Goal: Book appointment/travel/reservation

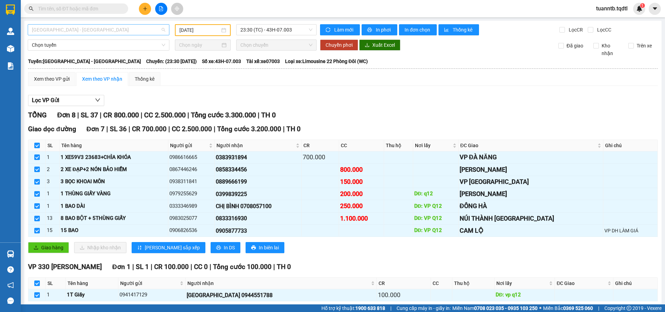
click at [72, 31] on span "[GEOGRAPHIC_DATA] - [GEOGRAPHIC_DATA]" at bounding box center [98, 30] width 133 height 10
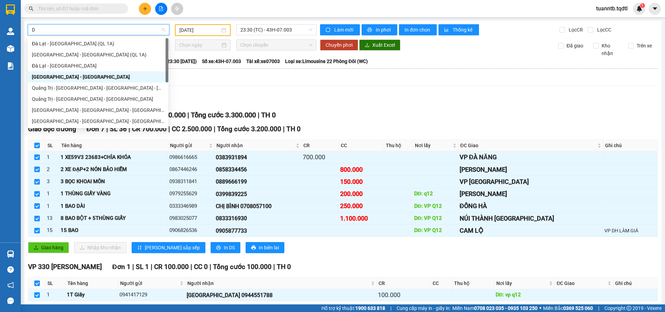
type input "DA"
click at [56, 65] on div "Đà Lạt - [GEOGRAPHIC_DATA]" at bounding box center [98, 66] width 132 height 8
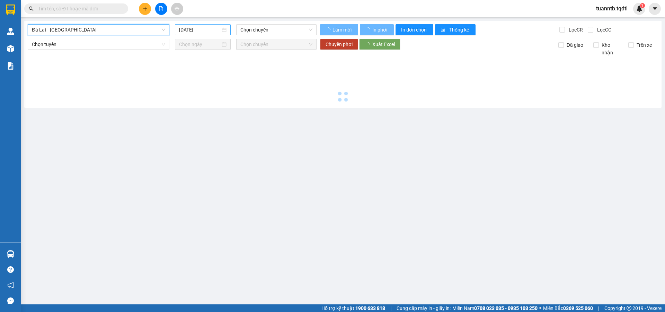
click at [187, 29] on input "[DATE]" at bounding box center [199, 30] width 41 height 8
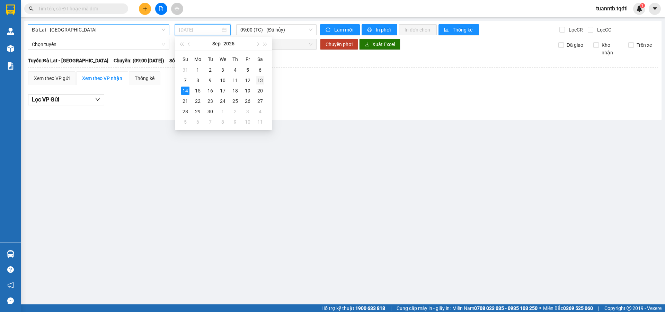
click at [262, 82] on div "13" at bounding box center [260, 80] width 8 height 8
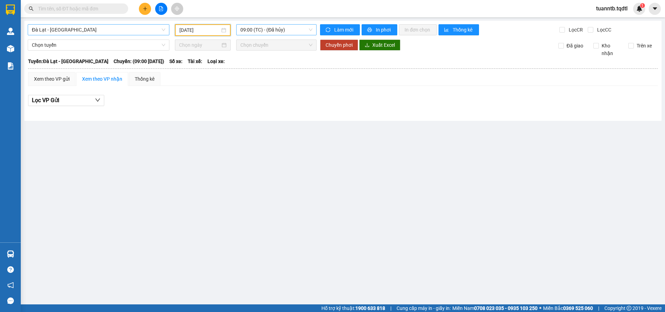
click at [281, 26] on span "09:00 (TC) - (Đã hủy)" at bounding box center [277, 30] width 72 height 10
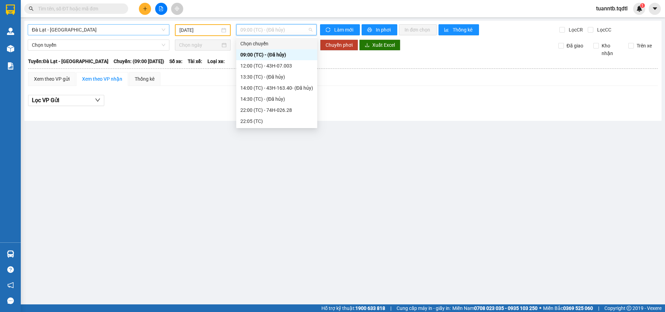
click at [201, 33] on input "[DATE]" at bounding box center [200, 30] width 41 height 8
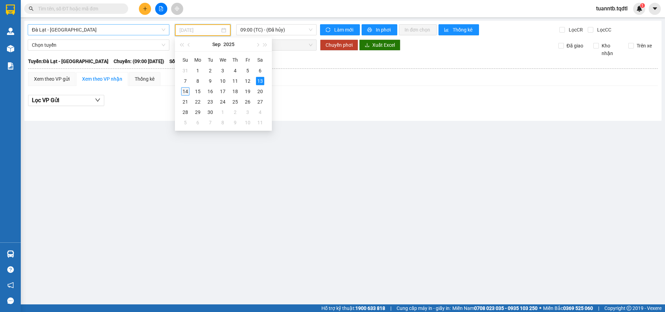
click at [185, 92] on div "14" at bounding box center [185, 91] width 8 height 8
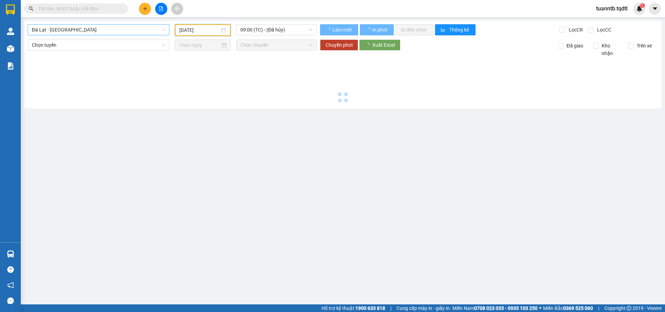
type input "[DATE]"
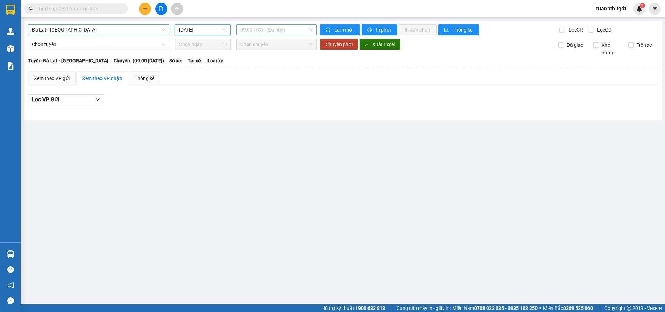
click at [278, 31] on span "09:00 (TC) - (Đã hủy)" at bounding box center [277, 30] width 72 height 10
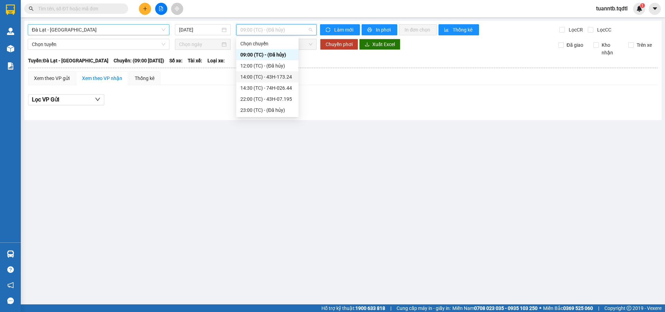
click at [285, 73] on div "14:00 (TC) - 43H-173.24" at bounding box center [268, 77] width 54 height 8
